Goal: Use online tool/utility: Use online tool/utility

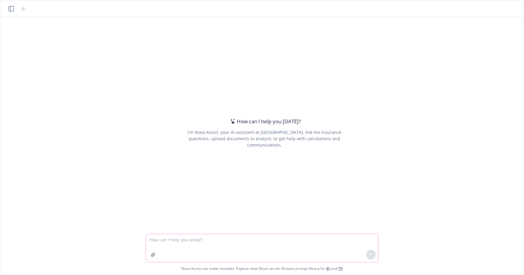
click at [152, 255] on icon "button" at bounding box center [153, 255] width 4 height 4
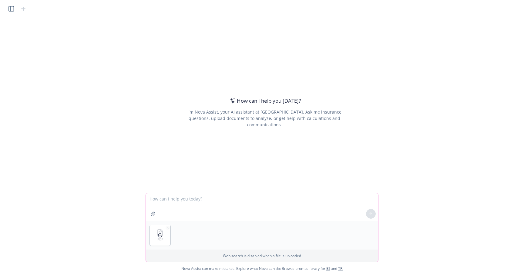
click at [188, 200] on textarea at bounding box center [262, 207] width 232 height 28
type textarea "Summarize this for me"
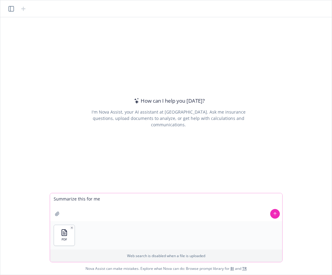
click at [273, 212] on icon at bounding box center [275, 214] width 4 height 4
